Goal: Task Accomplishment & Management: Manage account settings

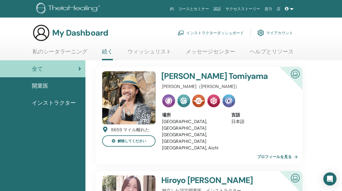
click at [236, 33] on link "インストラクターダッシュボード" at bounding box center [210, 33] width 66 height 12
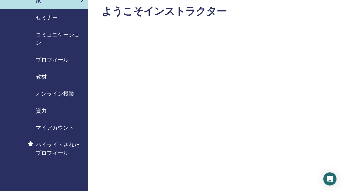
scroll to position [93, 0]
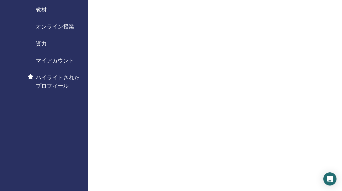
click at [70, 77] on span "ハイライトされたプロフィール" at bounding box center [60, 82] width 48 height 16
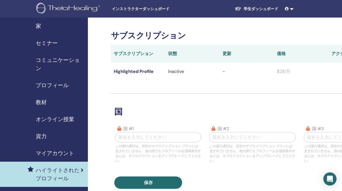
click at [65, 154] on span "マイアカウント" at bounding box center [55, 153] width 38 height 8
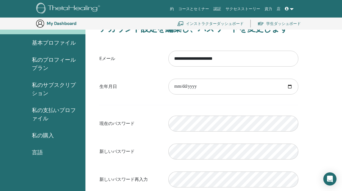
scroll to position [24, 0]
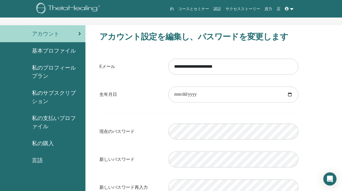
click at [73, 49] on span "基本プロファイル" at bounding box center [54, 51] width 44 height 8
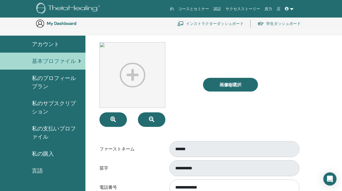
scroll to position [17, 0]
